Goal: Navigation & Orientation: Find specific page/section

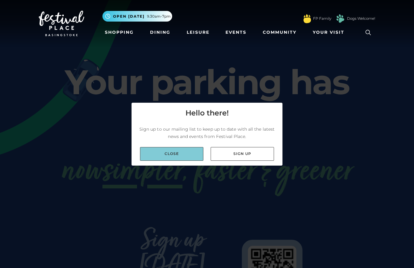
click at [0, 0] on video "Your browser does not support the video tag." at bounding box center [0, 0] width 0 height 0
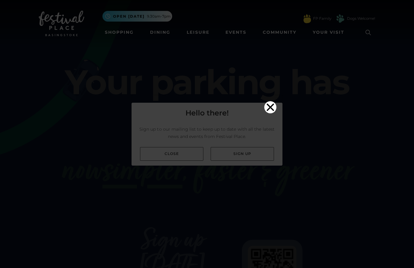
click at [271, 103] on icon "Close" at bounding box center [270, 106] width 7 height 7
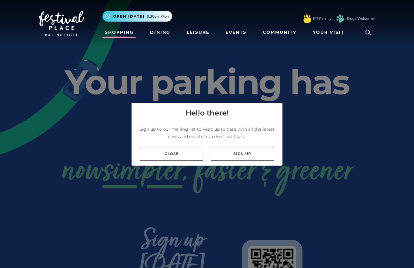
click at [117, 33] on link "Shopping" at bounding box center [120, 32] width 34 height 11
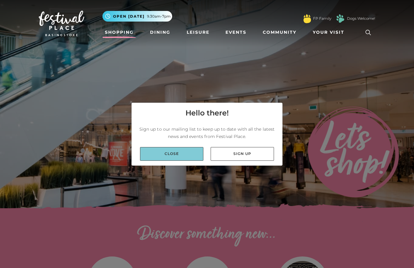
click at [149, 160] on link "Close" at bounding box center [171, 154] width 63 height 14
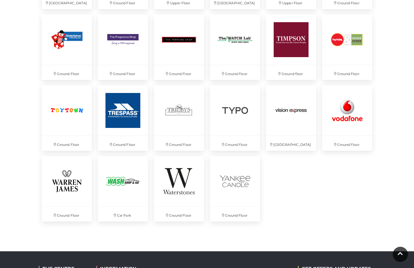
scroll to position [1571, 0]
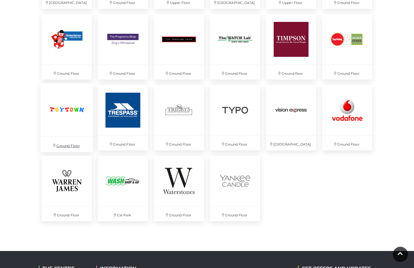
click at [63, 112] on img at bounding box center [67, 109] width 52 height 52
